Goal: Information Seeking & Learning: Learn about a topic

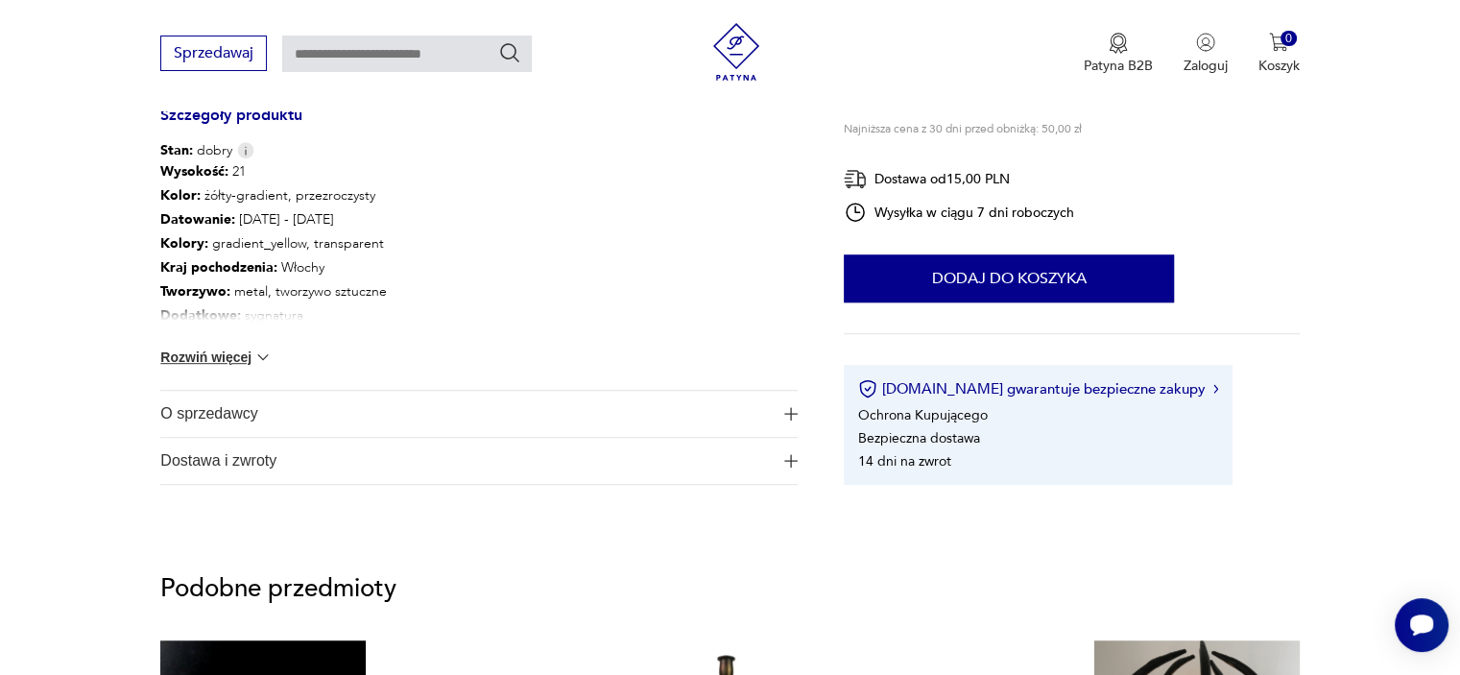
scroll to position [1069, 0]
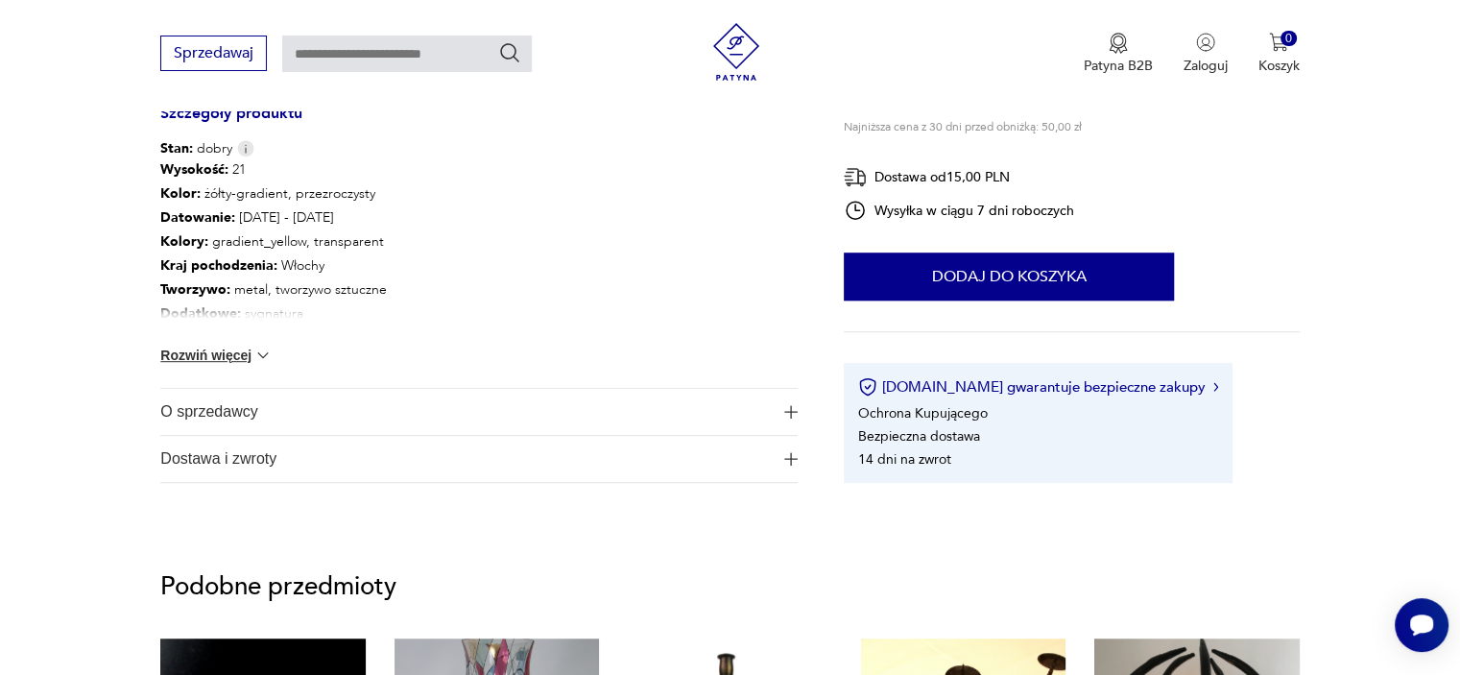
click at [227, 418] on span "O sprzedawcy" at bounding box center [465, 412] width 610 height 46
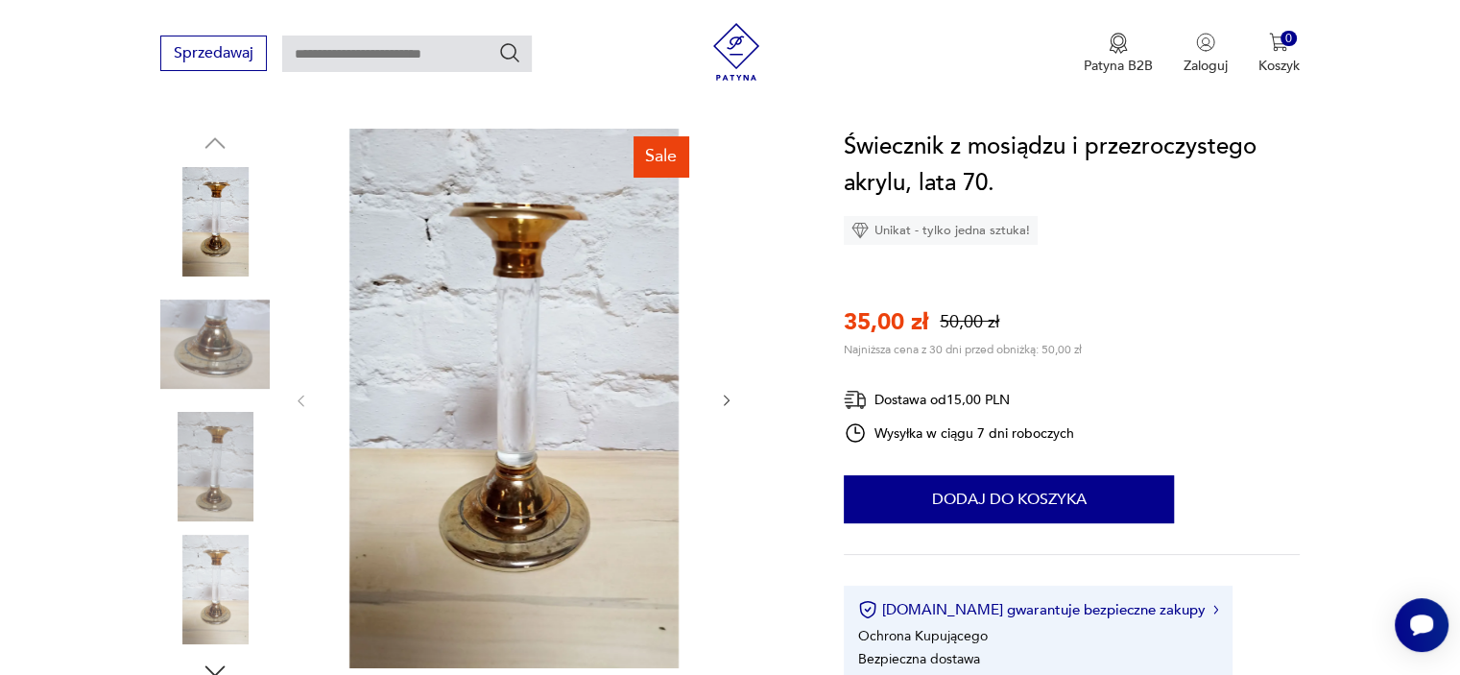
scroll to position [186, 0]
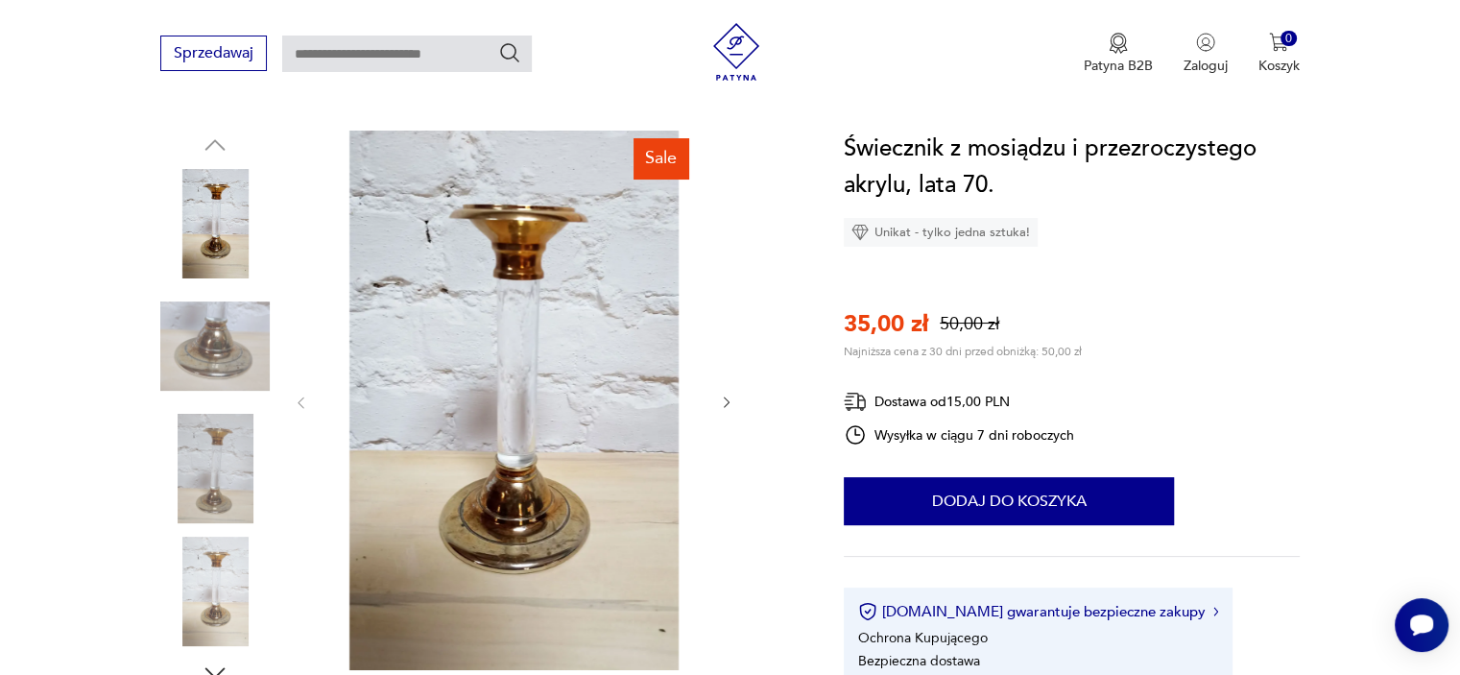
click at [214, 333] on img at bounding box center [214, 346] width 109 height 109
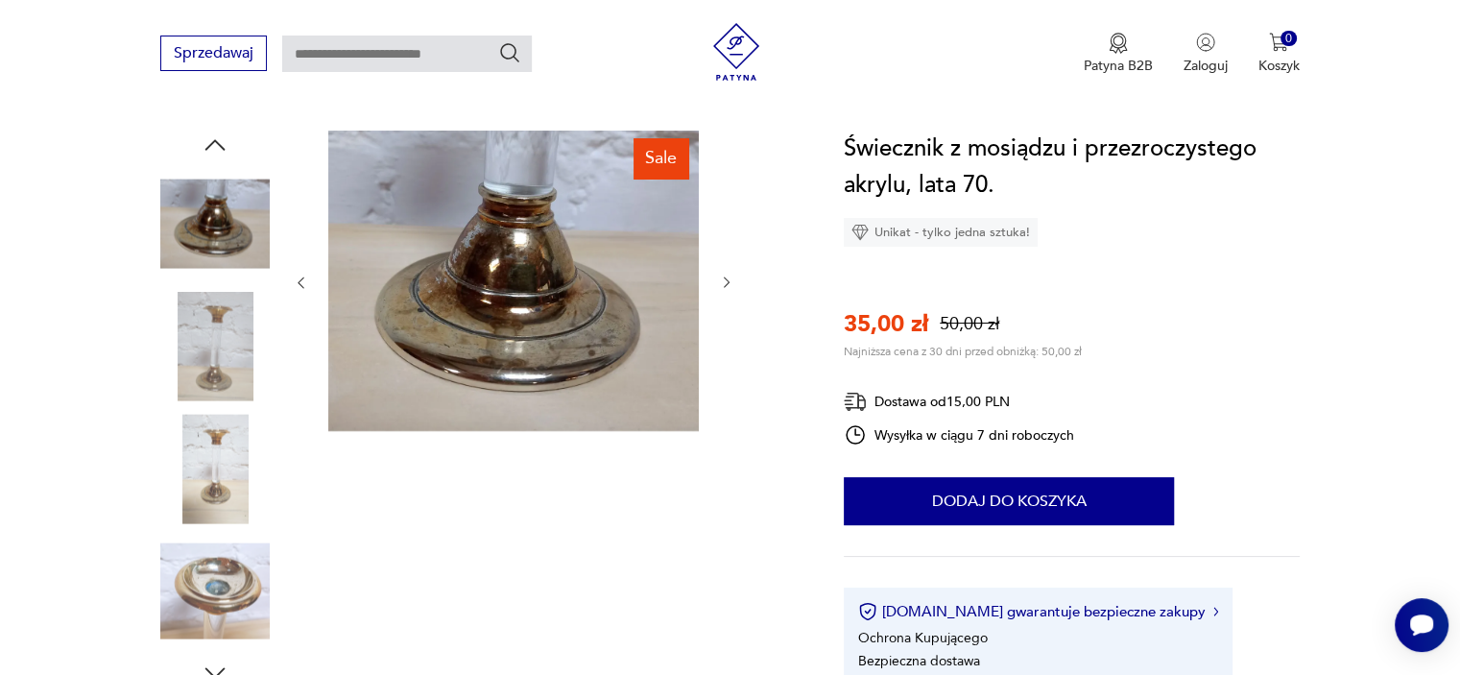
click at [216, 602] on img at bounding box center [214, 591] width 109 height 109
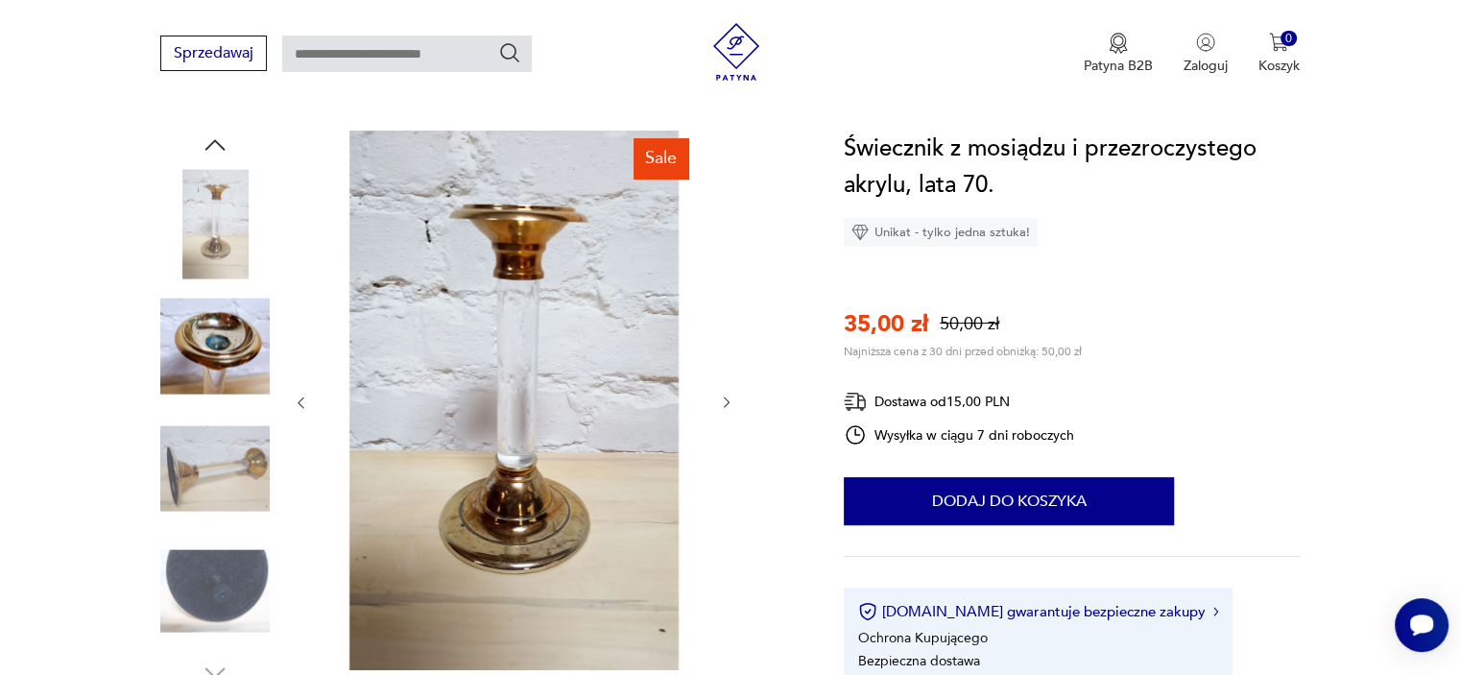
click at [206, 339] on img at bounding box center [214, 346] width 109 height 109
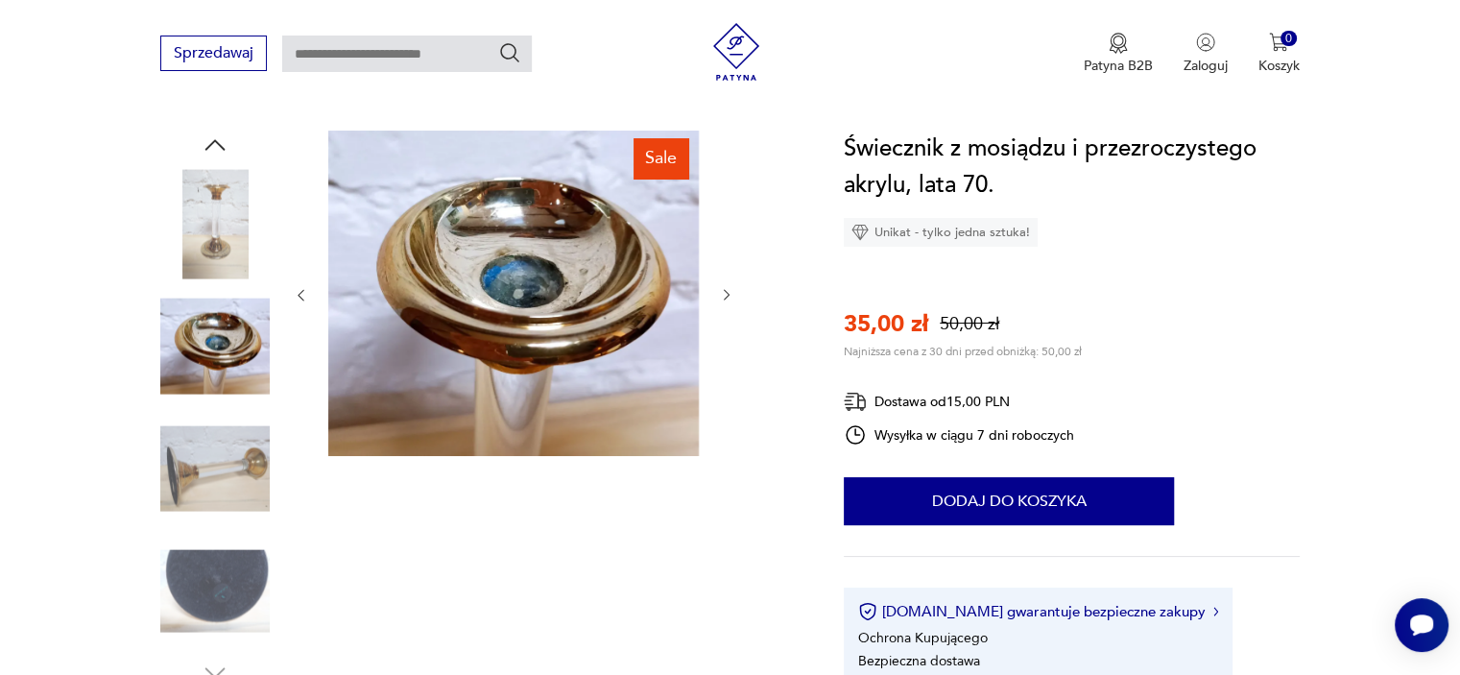
click at [221, 191] on img at bounding box center [214, 223] width 109 height 109
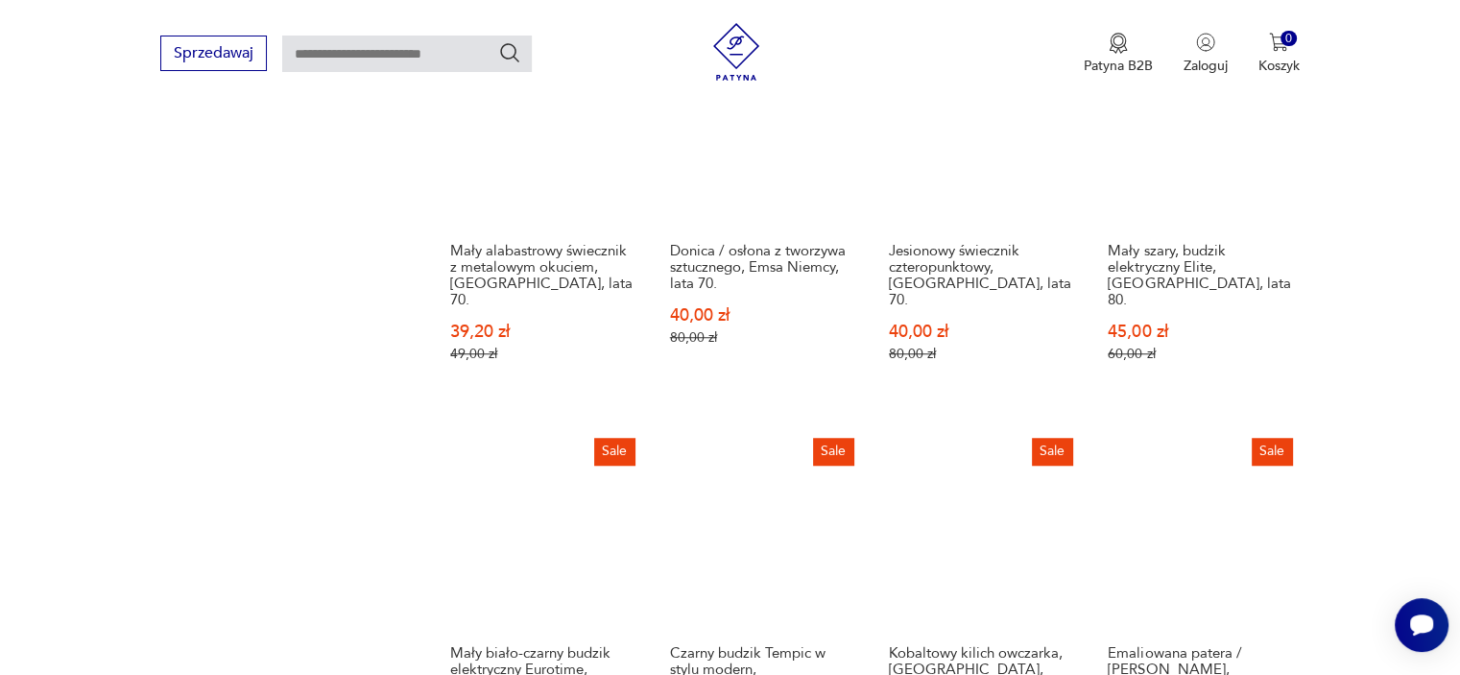
scroll to position [1624, 0]
